Goal: Find specific page/section: Find specific page/section

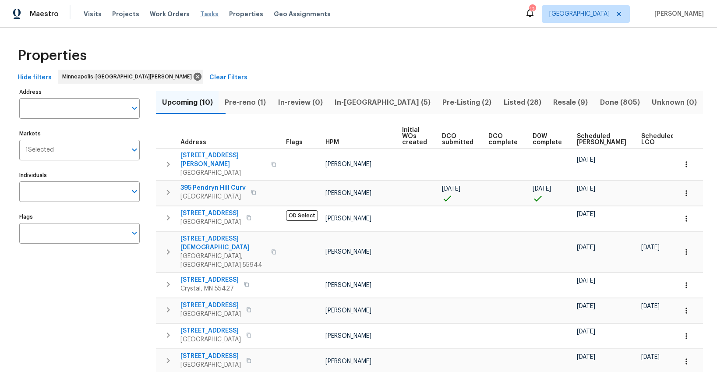
click at [200, 14] on span "Tasks" at bounding box center [209, 14] width 18 height 6
